Goal: Ask a question

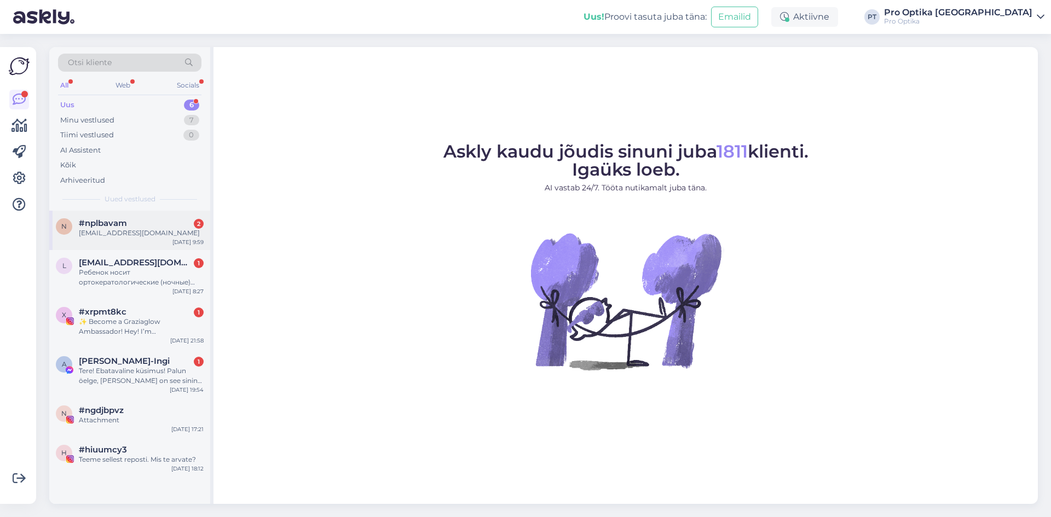
click at [123, 224] on span "#nplbavam" at bounding box center [103, 223] width 48 height 10
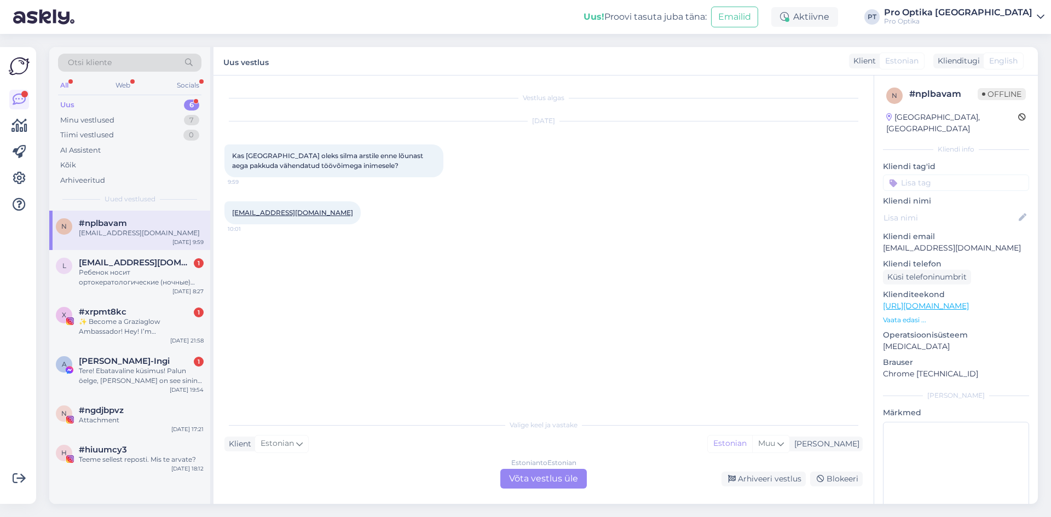
click at [543, 482] on div "Estonian to Estonian Võta vestlus üle" at bounding box center [543, 479] width 86 height 20
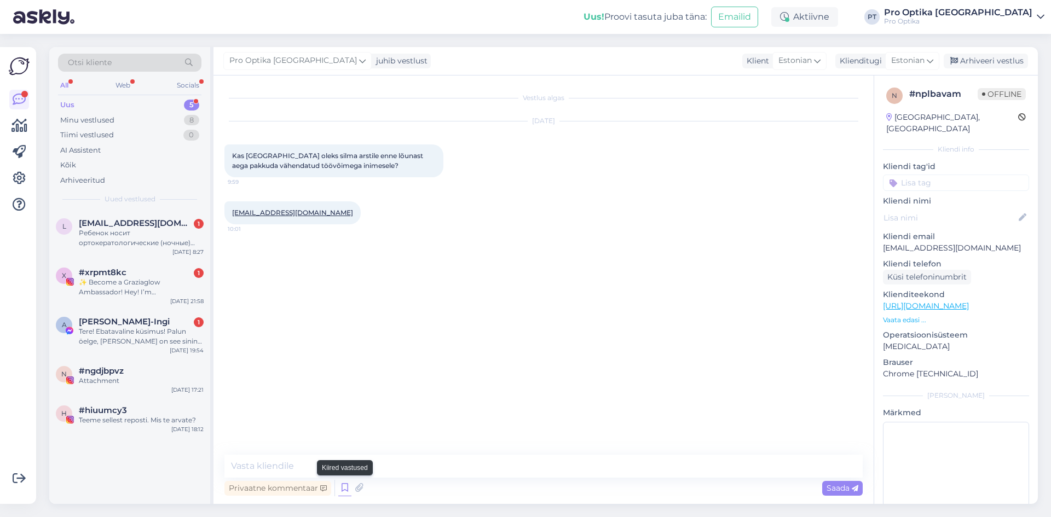
click at [345, 488] on icon at bounding box center [344, 488] width 13 height 16
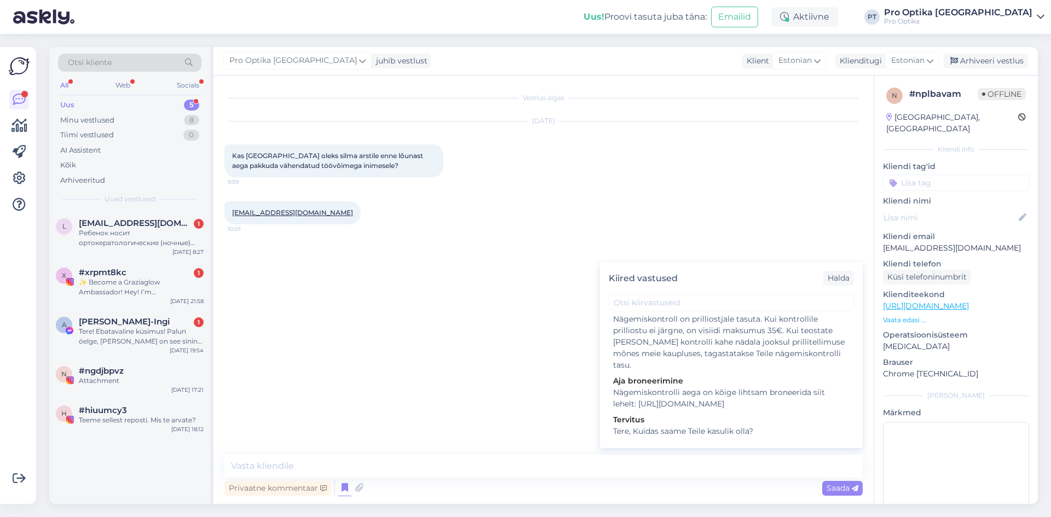
scroll to position [274, 0]
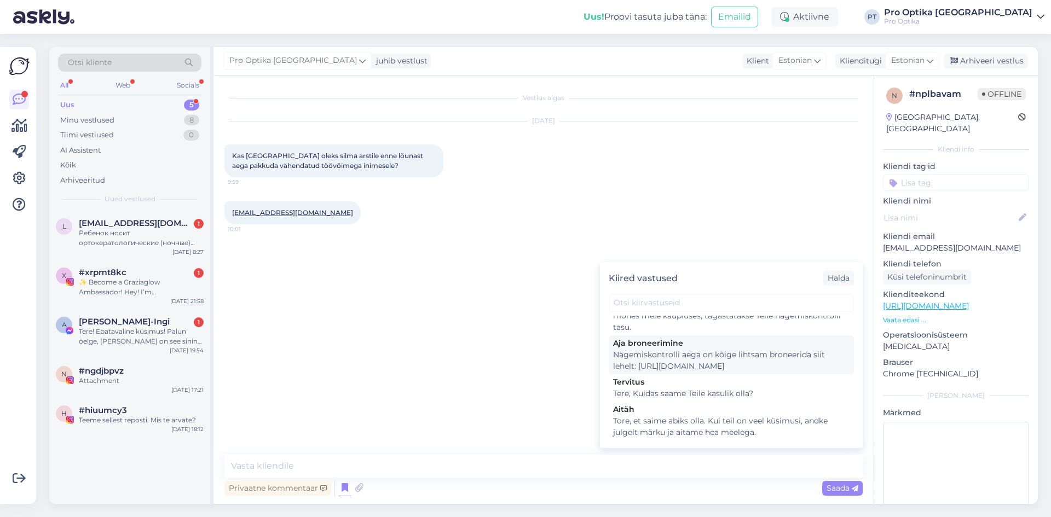
click at [698, 368] on div "Nägemiskontrolli aega on kõige lihtsam broneerida siit lehelt: [URL][DOMAIN_NAM…" at bounding box center [731, 360] width 236 height 23
type textarea "Nägemiskontrolli aega on kõige lihtsam broneerida siit lehelt: [URL][DOMAIN_NAM…"
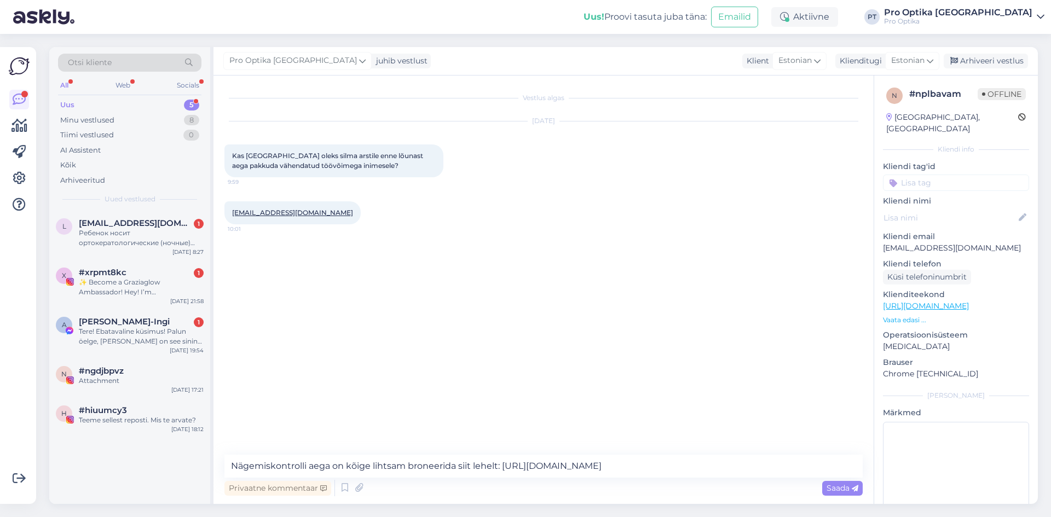
click at [840, 485] on span "Saada" at bounding box center [842, 488] width 32 height 10
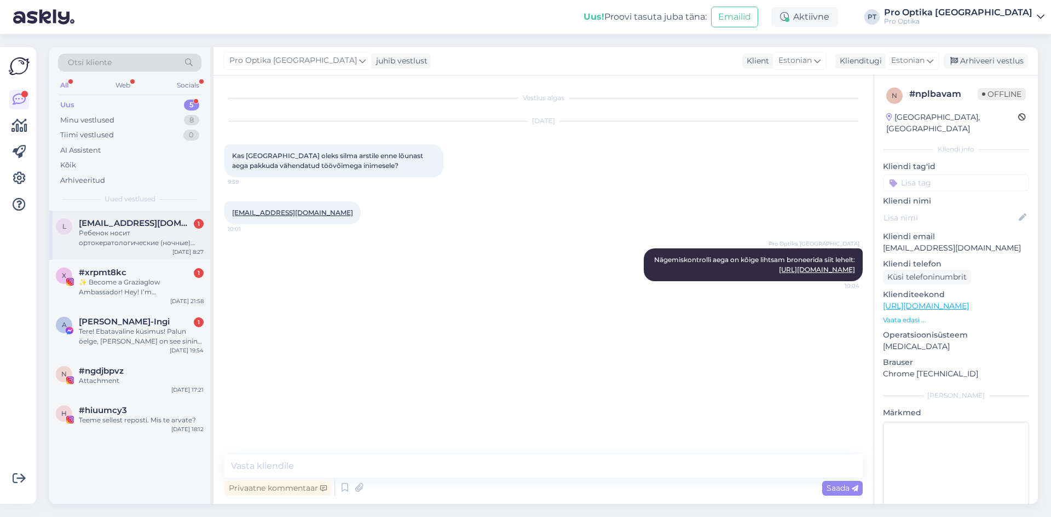
click at [107, 222] on span "[EMAIL_ADDRESS][DOMAIN_NAME]" at bounding box center [136, 223] width 114 height 10
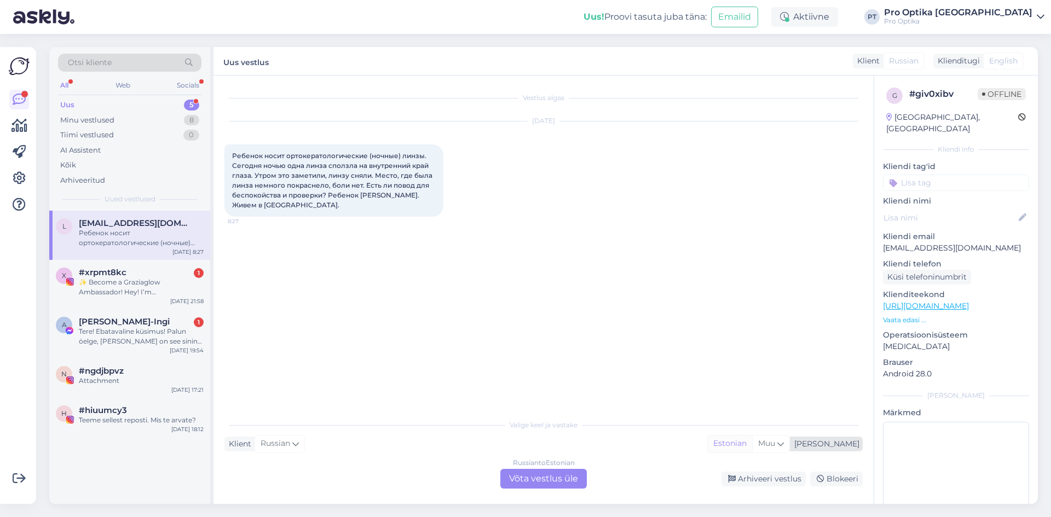
click at [752, 444] on div "Estonian" at bounding box center [730, 444] width 44 height 16
click at [119, 287] on div "✨ Become a Graziaglow Ambassador! Hey! I’m [PERSON_NAME] from Graziaglow 👋 – th…" at bounding box center [141, 287] width 125 height 20
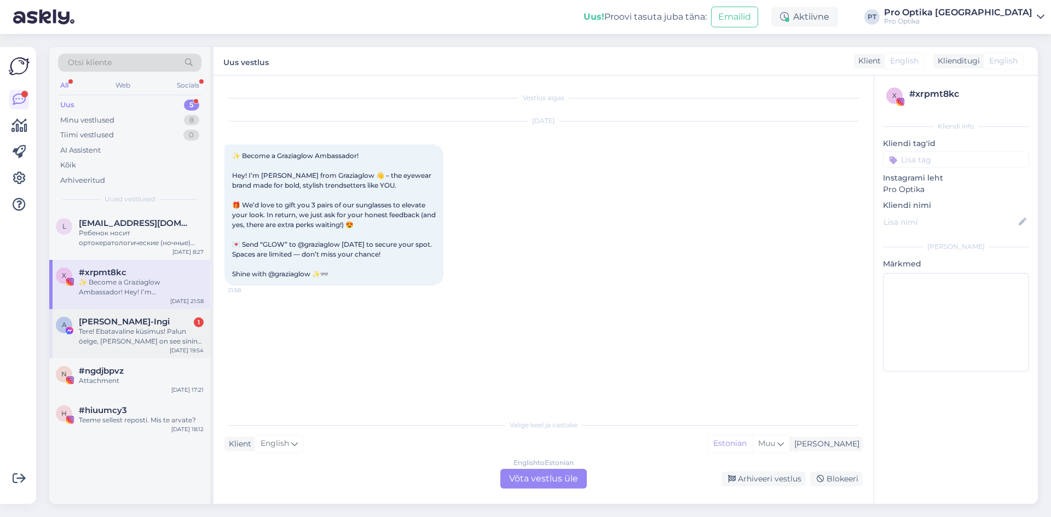
click at [123, 332] on div "Tere! Ebatavaline küsimus! Palun öelge, [PERSON_NAME] on see sinine mohäärkamps…" at bounding box center [141, 337] width 125 height 20
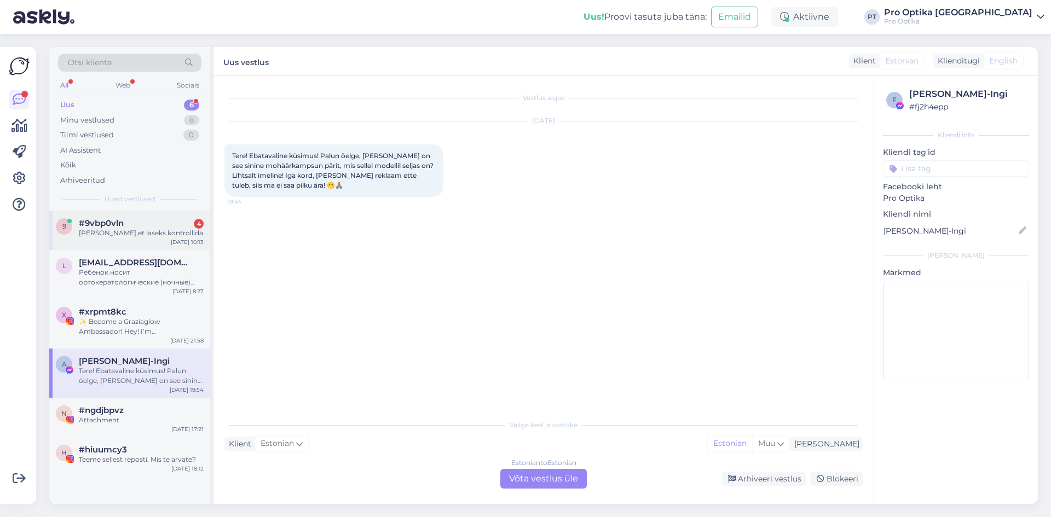
click at [122, 229] on div "[PERSON_NAME],et laseks kontrollida" at bounding box center [141, 233] width 125 height 10
